Goal: Information Seeking & Learning: Learn about a topic

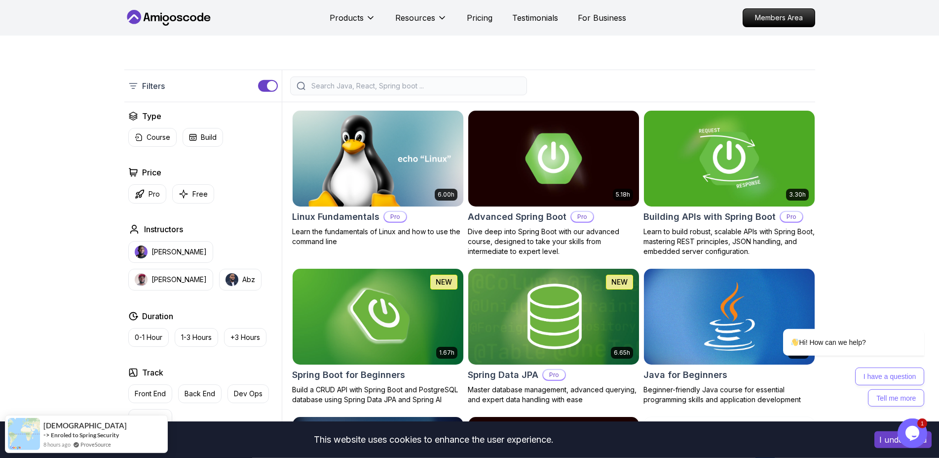
scroll to position [201, 0]
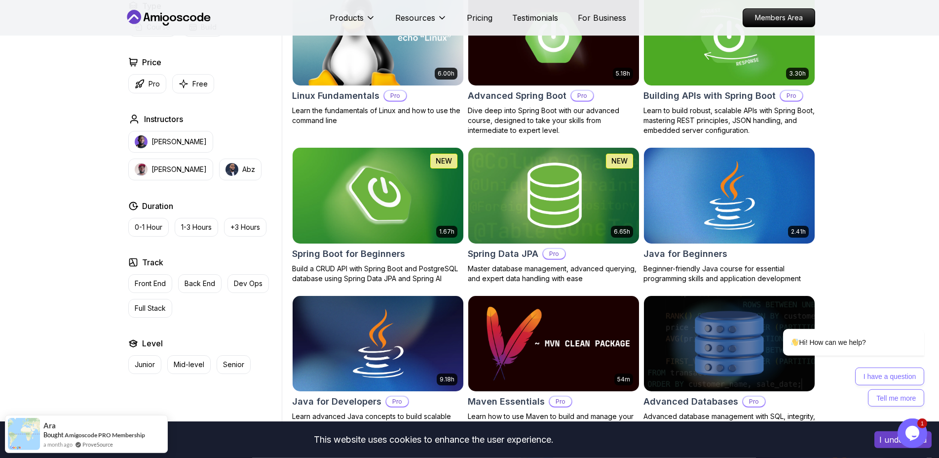
scroll to position [302, 0]
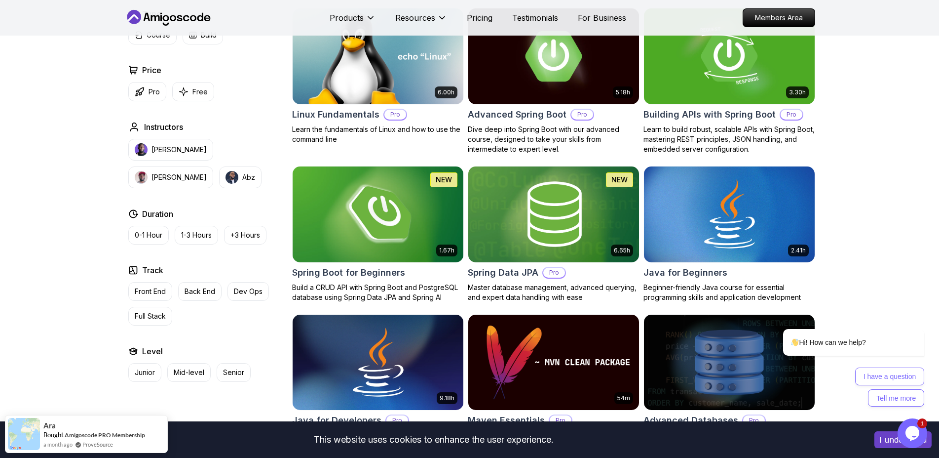
click at [388, 219] on img at bounding box center [377, 214] width 179 height 100
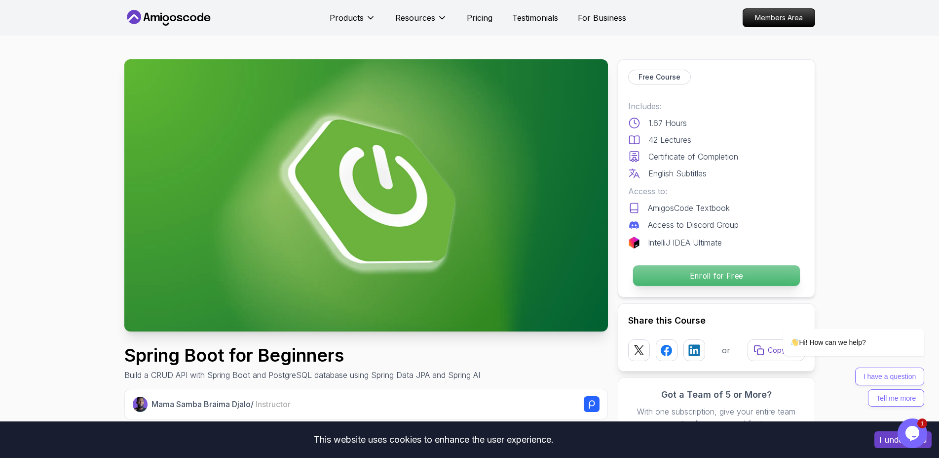
click at [724, 275] on p "Enroll for Free" at bounding box center [716, 275] width 167 height 21
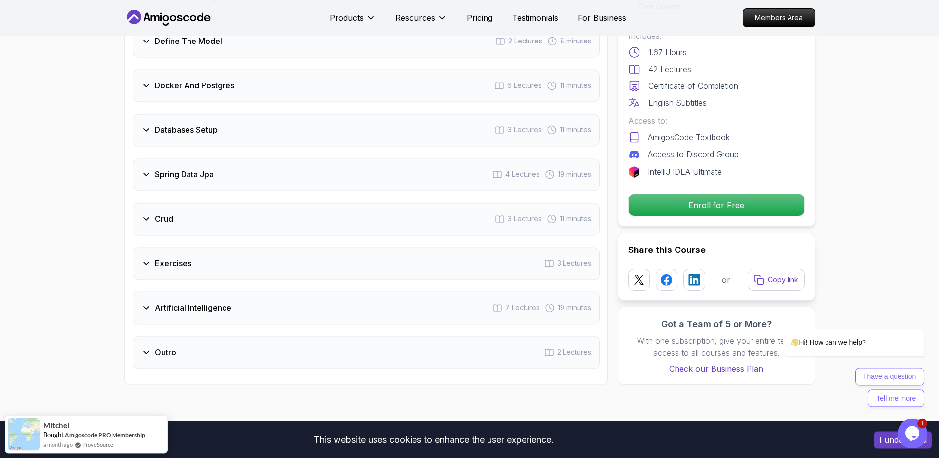
scroll to position [1485, 0]
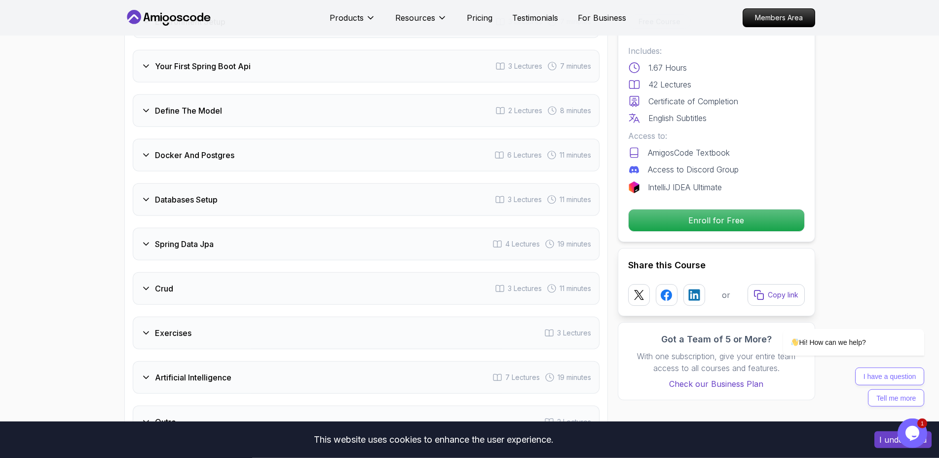
click at [164, 281] on div "Crud 3 Lectures 11 minutes" at bounding box center [366, 288] width 467 height 33
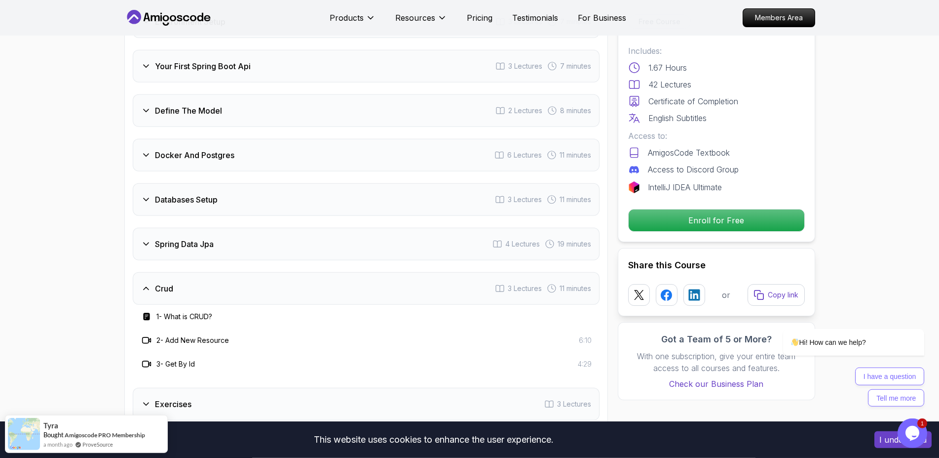
click at [186, 275] on div "Crud 3 Lectures 11 minutes" at bounding box center [366, 288] width 467 height 33
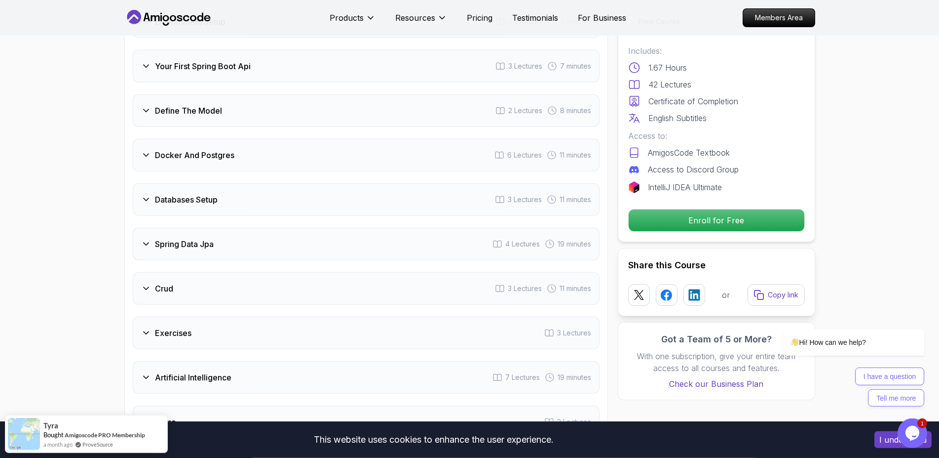
click at [170, 238] on h3 "Spring Data Jpa" at bounding box center [184, 244] width 59 height 12
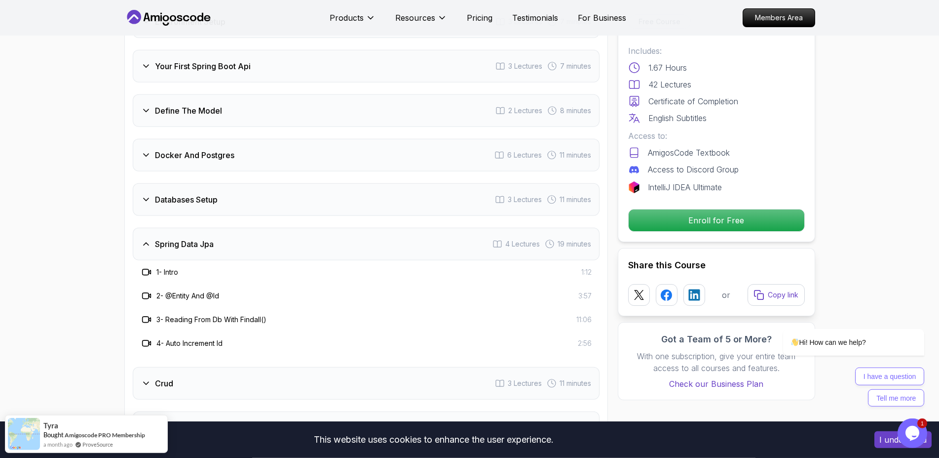
click at [170, 238] on h3 "Spring Data Jpa" at bounding box center [184, 244] width 59 height 12
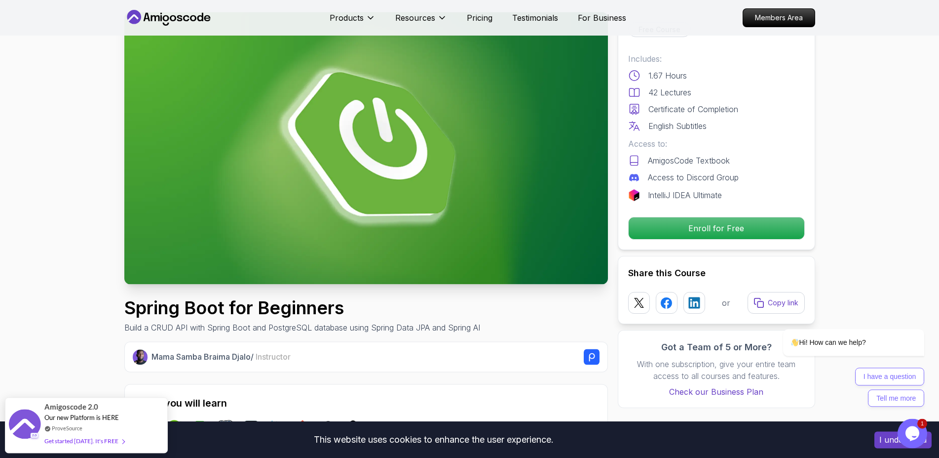
scroll to position [0, 0]
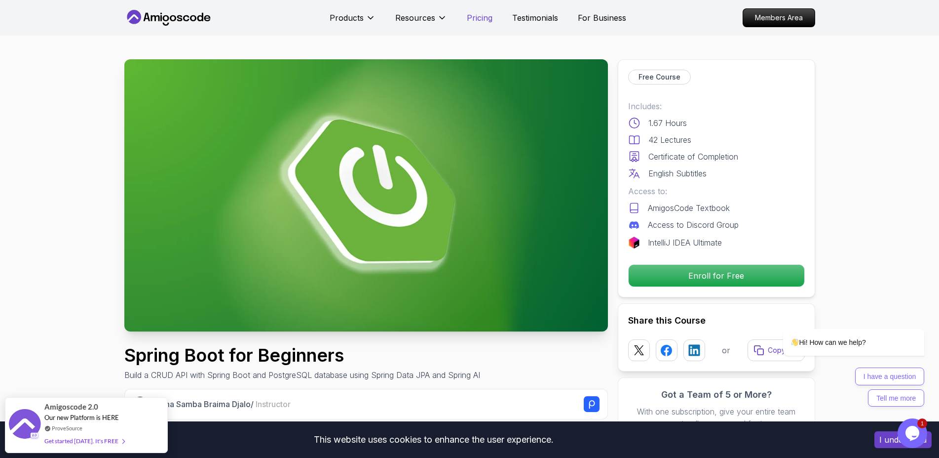
click at [483, 20] on p "Pricing" at bounding box center [480, 18] width 26 height 12
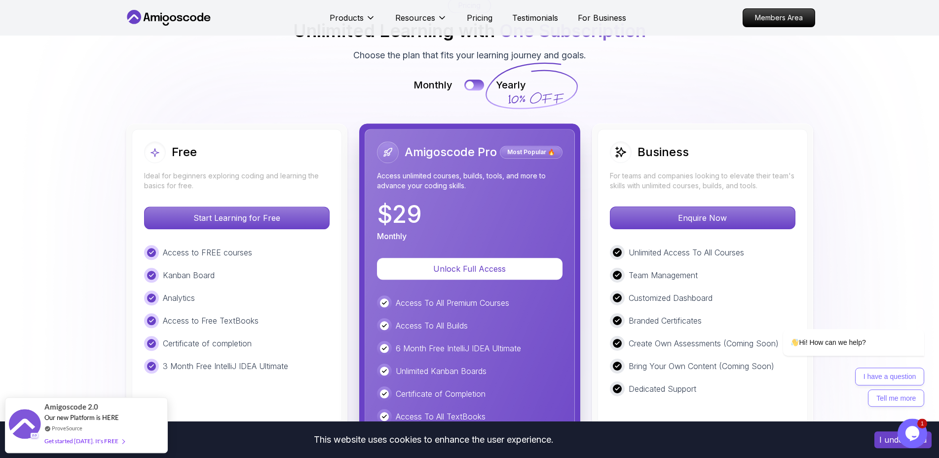
scroll to position [2211, 0]
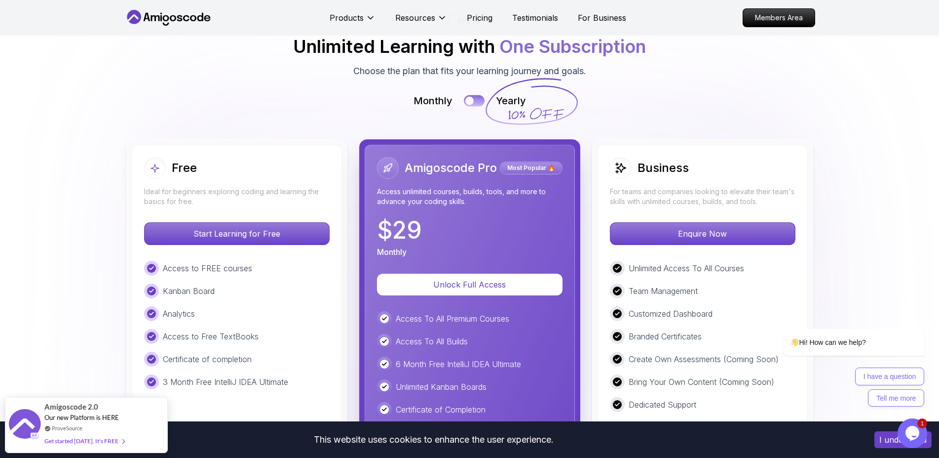
click at [470, 97] on div at bounding box center [469, 101] width 8 height 8
click at [476, 100] on div at bounding box center [479, 101] width 8 height 8
click at [476, 100] on button at bounding box center [474, 100] width 21 height 11
click at [476, 100] on div at bounding box center [479, 101] width 8 height 8
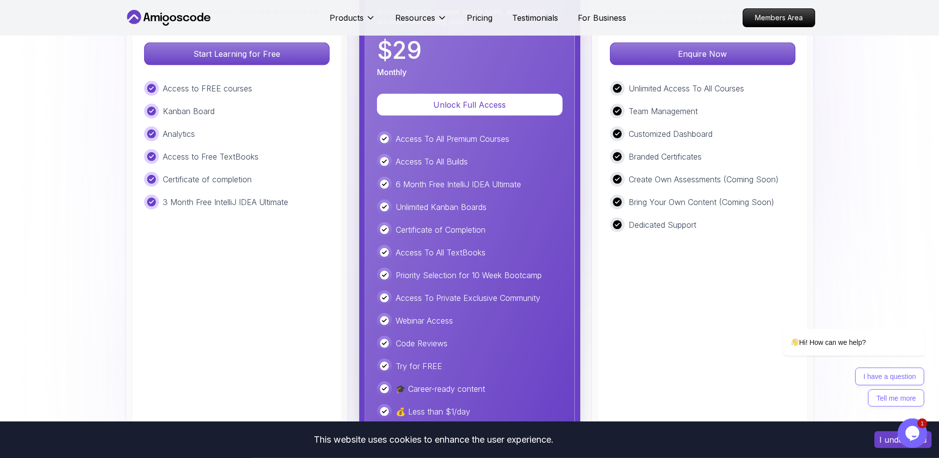
scroll to position [2412, 0]
